Goal: Navigation & Orientation: Find specific page/section

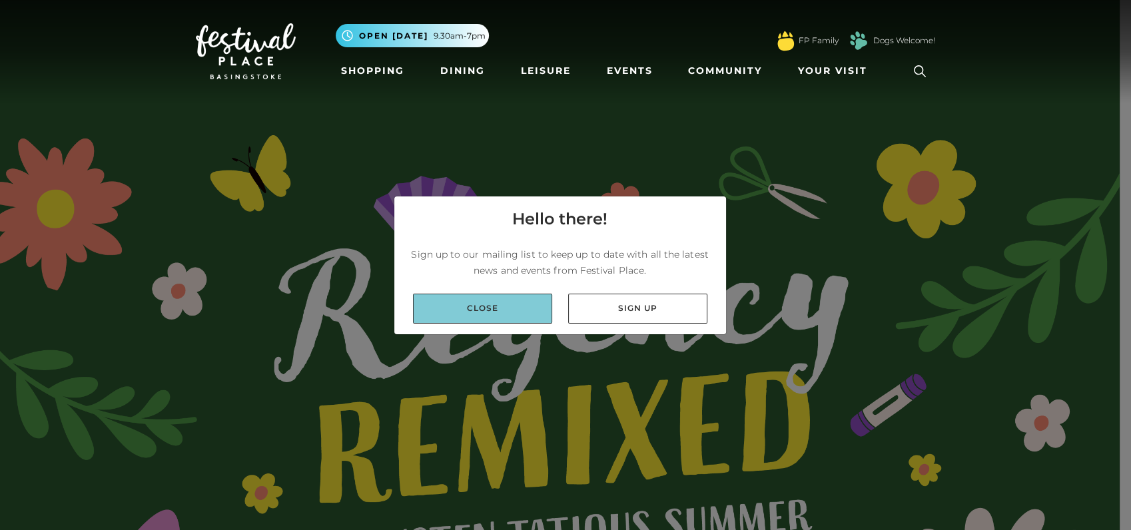
click at [503, 309] on link "Close" at bounding box center [482, 309] width 139 height 30
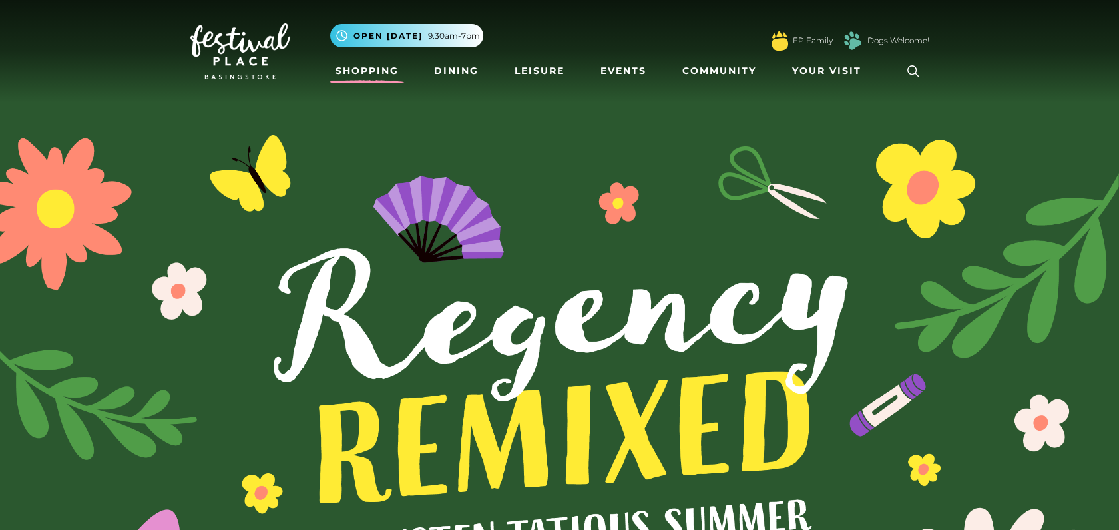
click at [363, 69] on link "Shopping" at bounding box center [367, 71] width 74 height 25
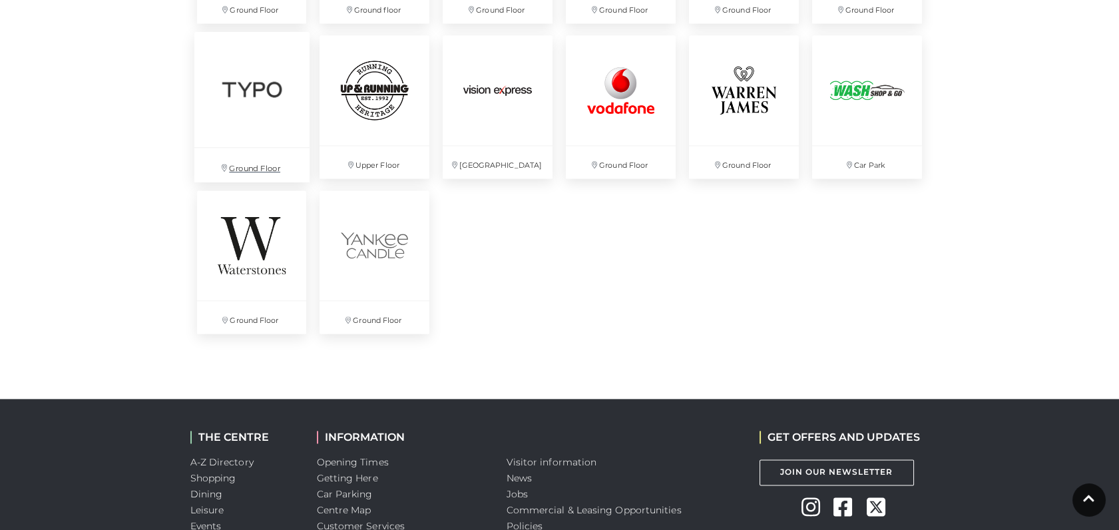
scroll to position [3625, 0]
